Goal: Task Accomplishment & Management: Use online tool/utility

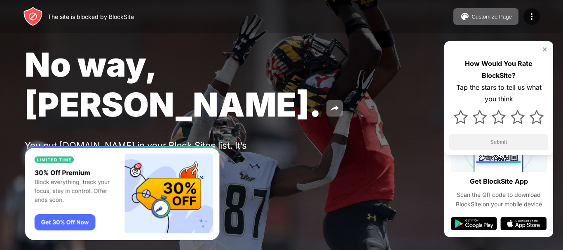
click at [544, 50] on img at bounding box center [545, 49] width 7 height 7
